Goal: Information Seeking & Learning: Learn about a topic

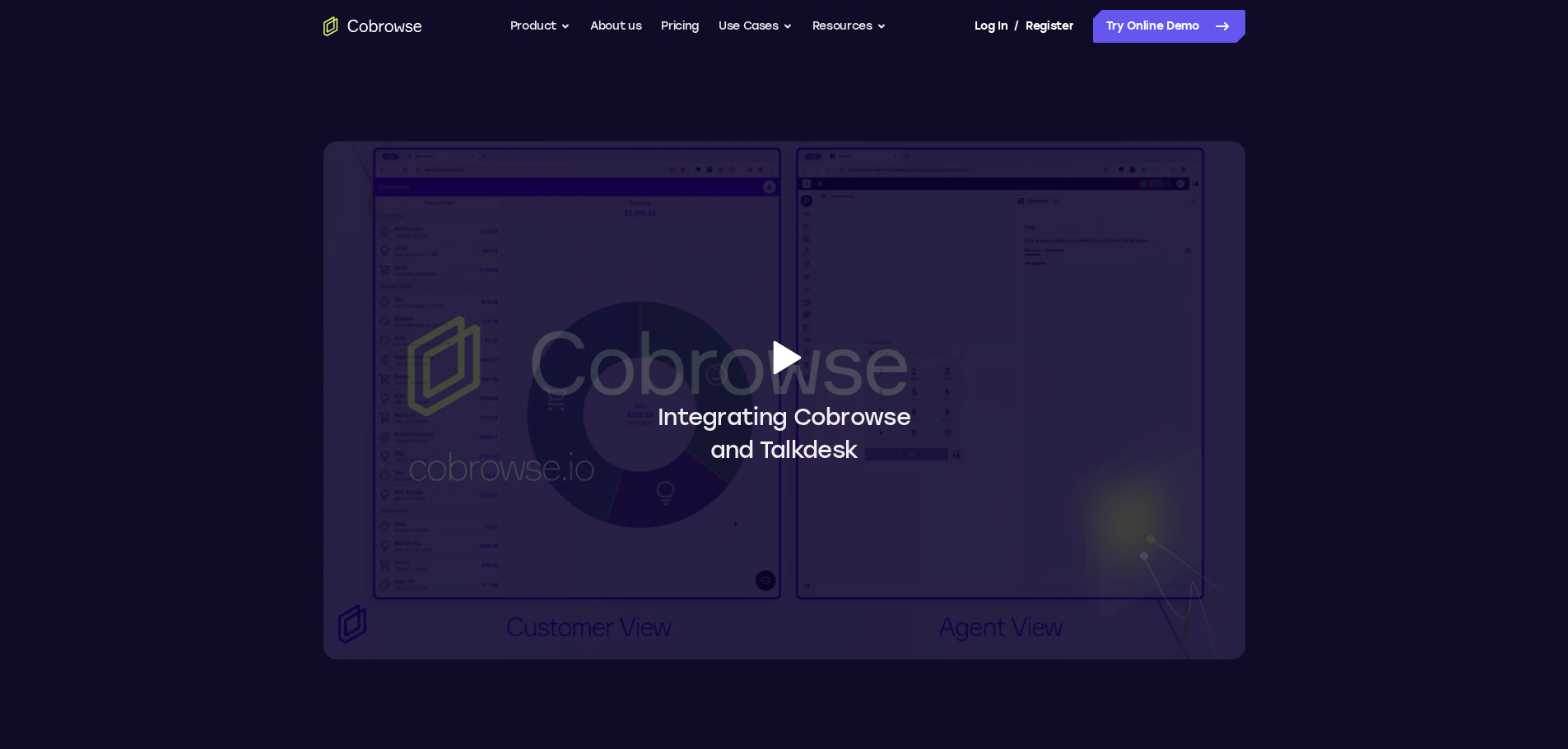
scroll to position [1316, 0]
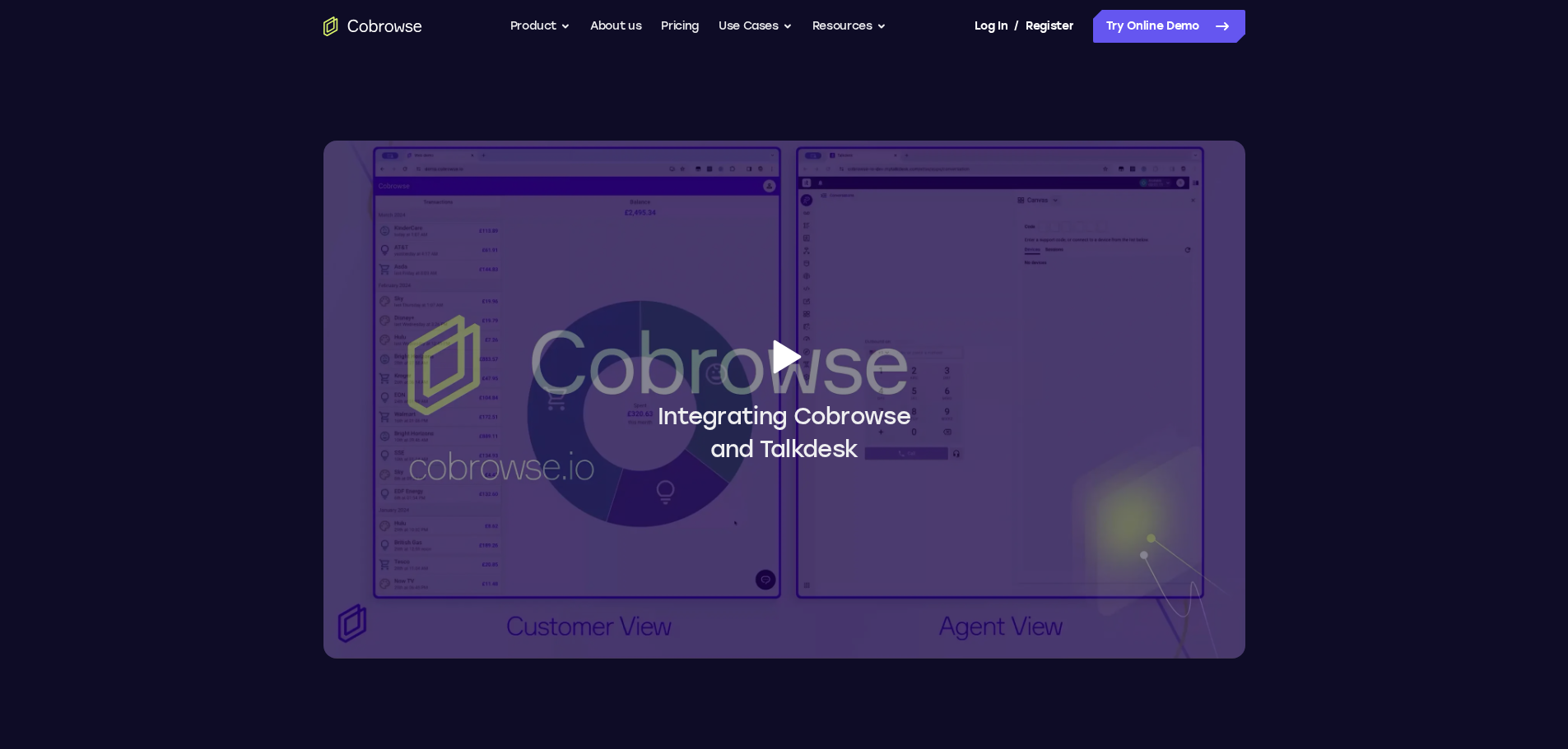
click at [784, 349] on icon at bounding box center [786, 356] width 28 height 34
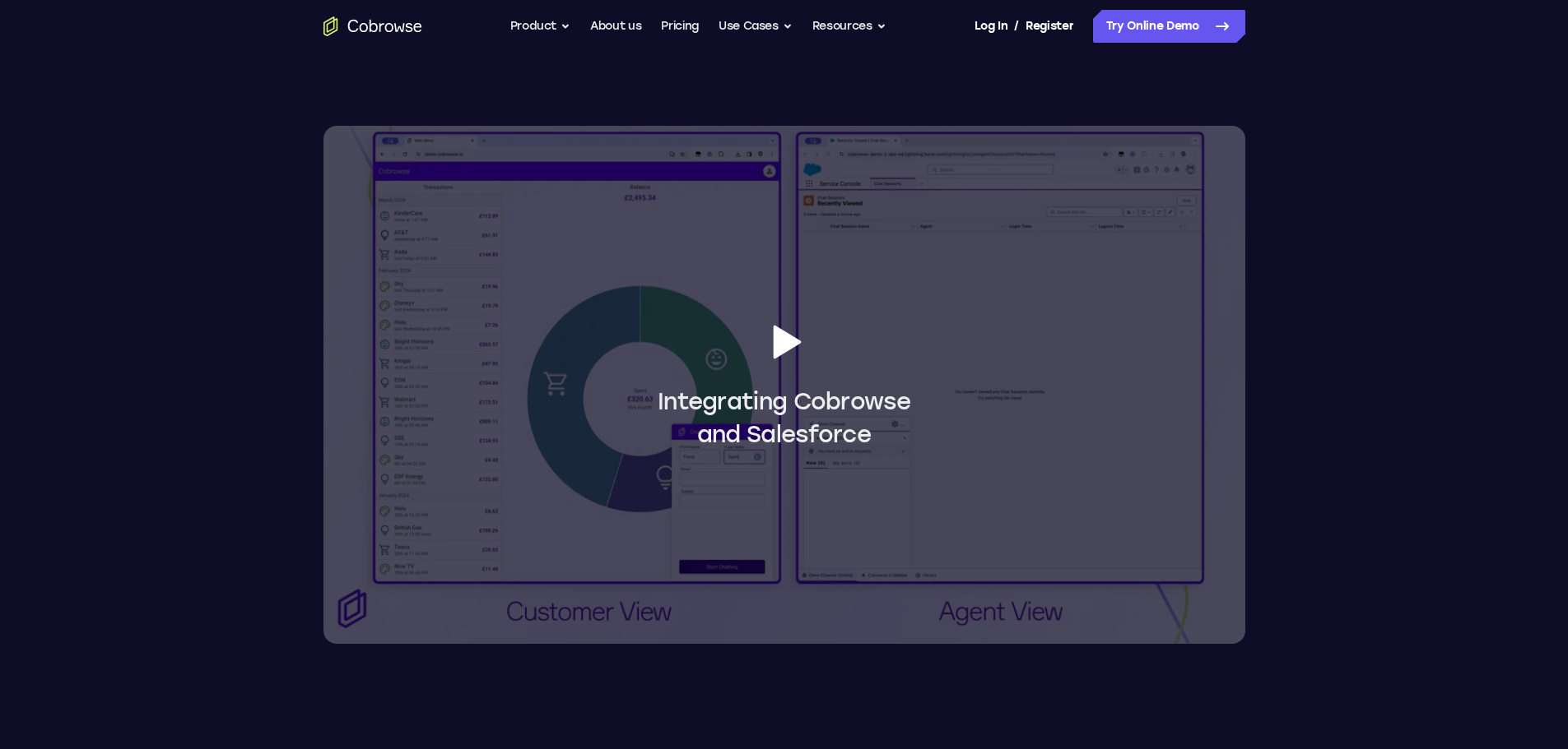
scroll to position [1481, 0]
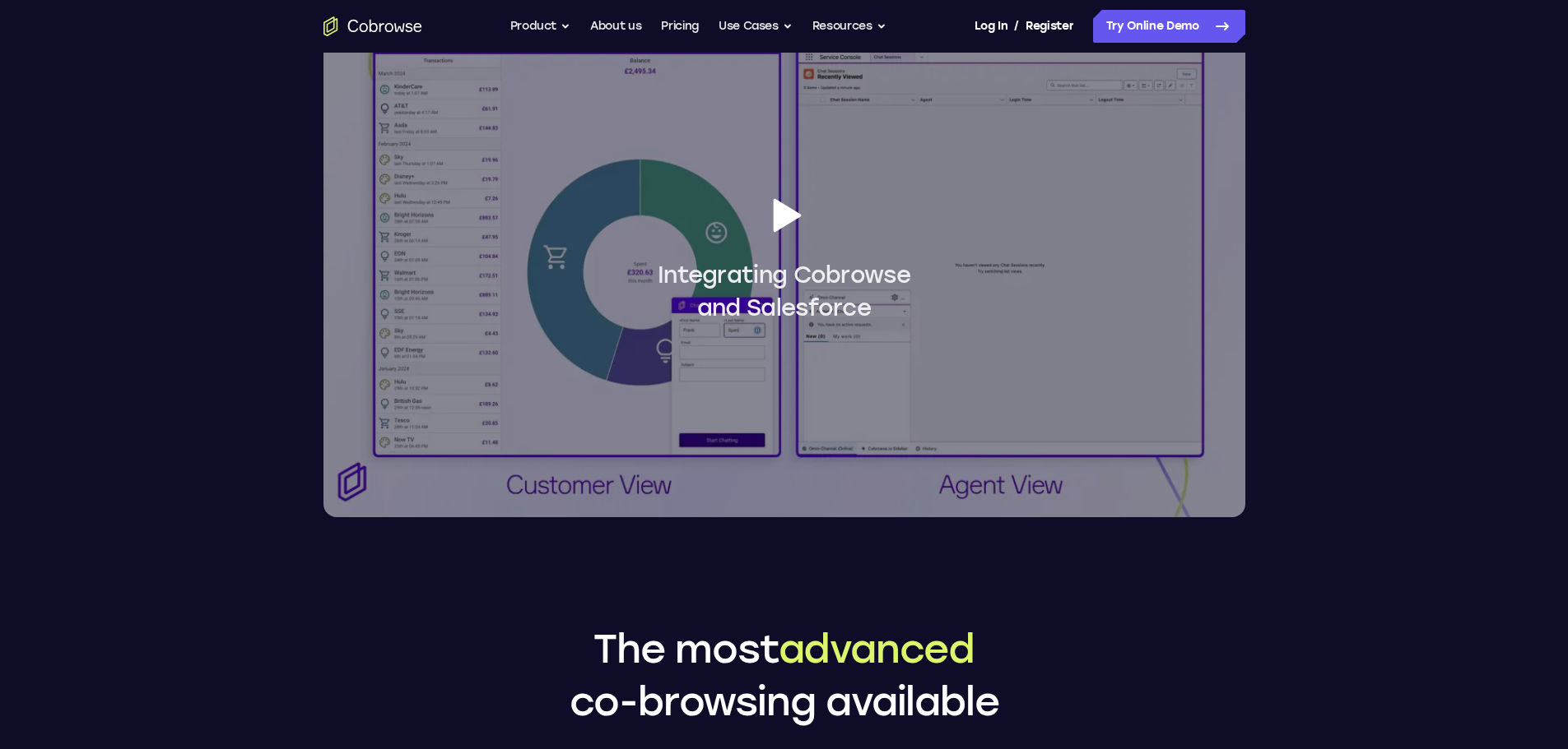
click at [776, 220] on icon at bounding box center [786, 215] width 28 height 34
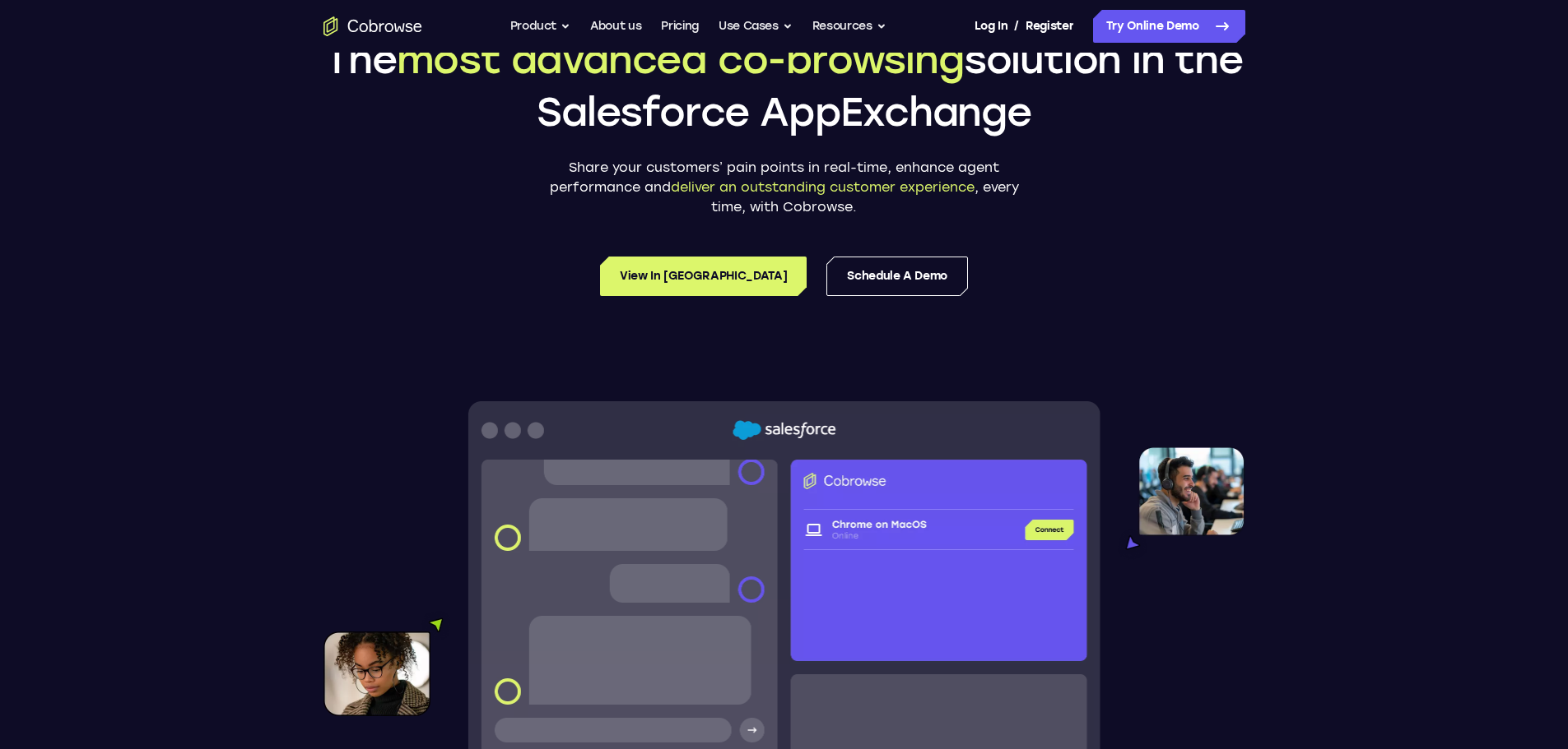
scroll to position [0, 0]
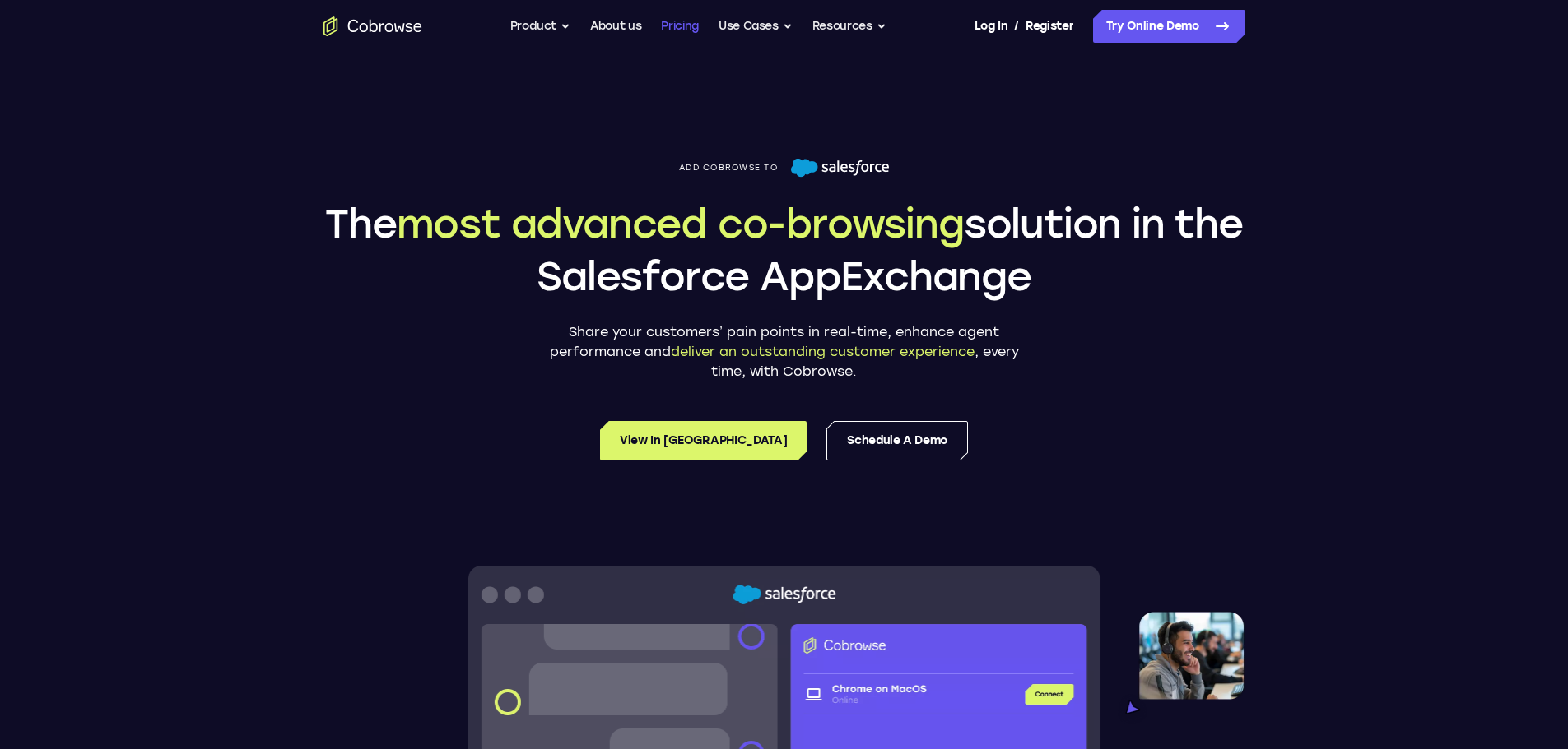
click at [684, 33] on link "Pricing" at bounding box center [679, 26] width 37 height 33
